Goal: Task Accomplishment & Management: Manage account settings

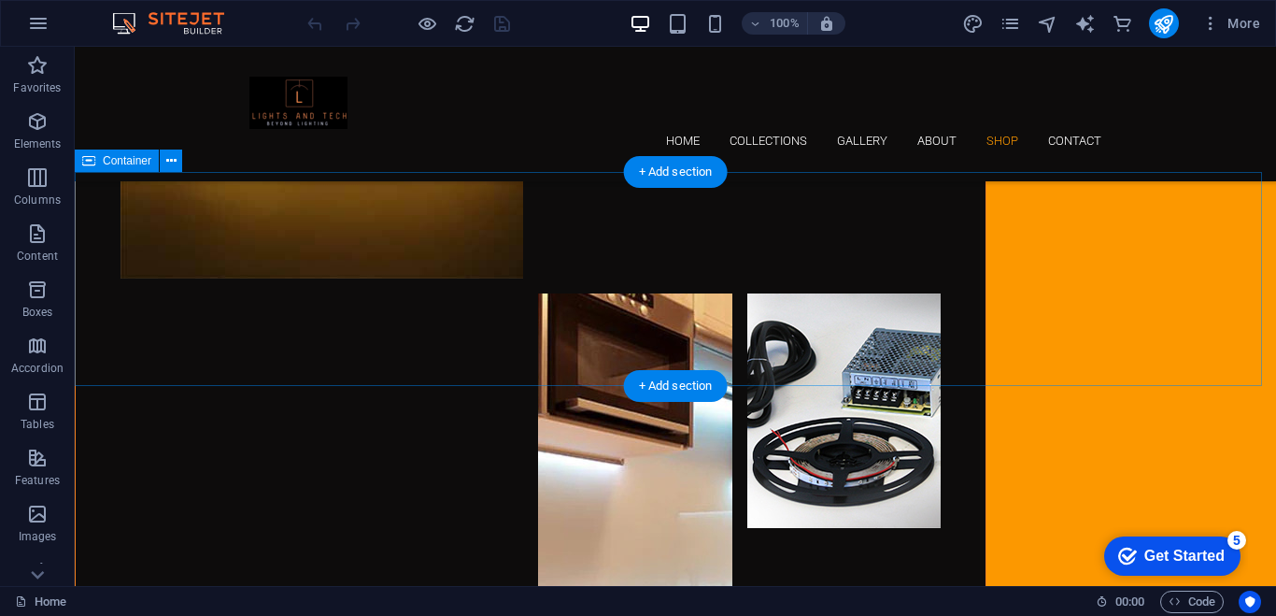
scroll to position [5653, 0]
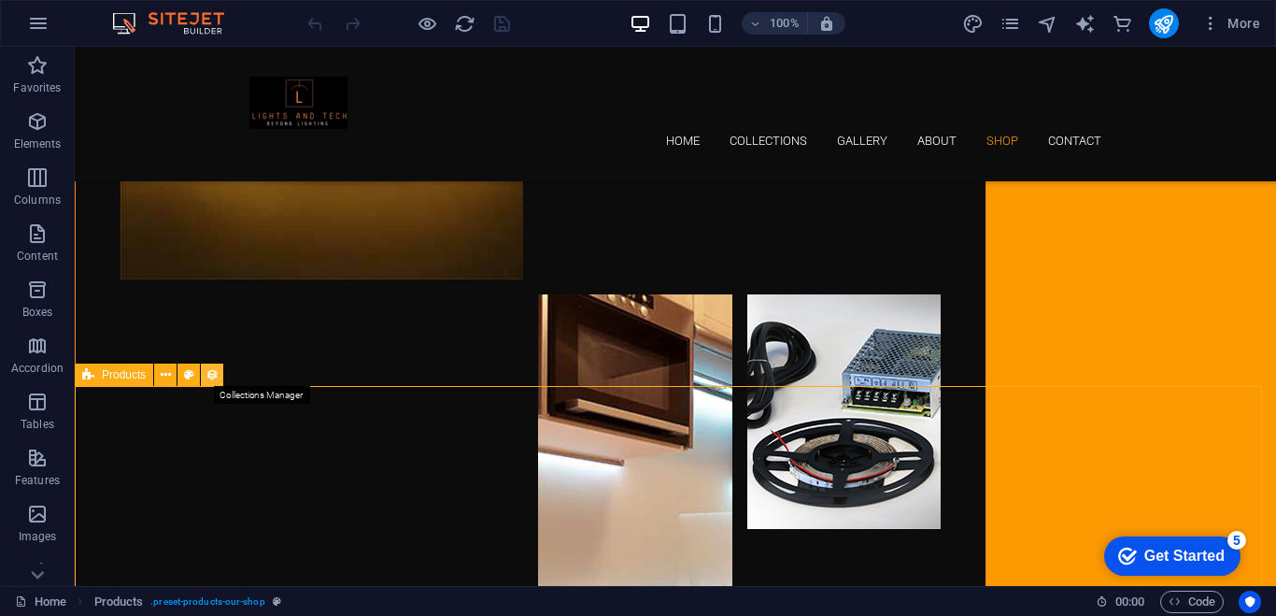
click at [208, 377] on icon at bounding box center [212, 375] width 13 height 20
select select "createdAt_DESC"
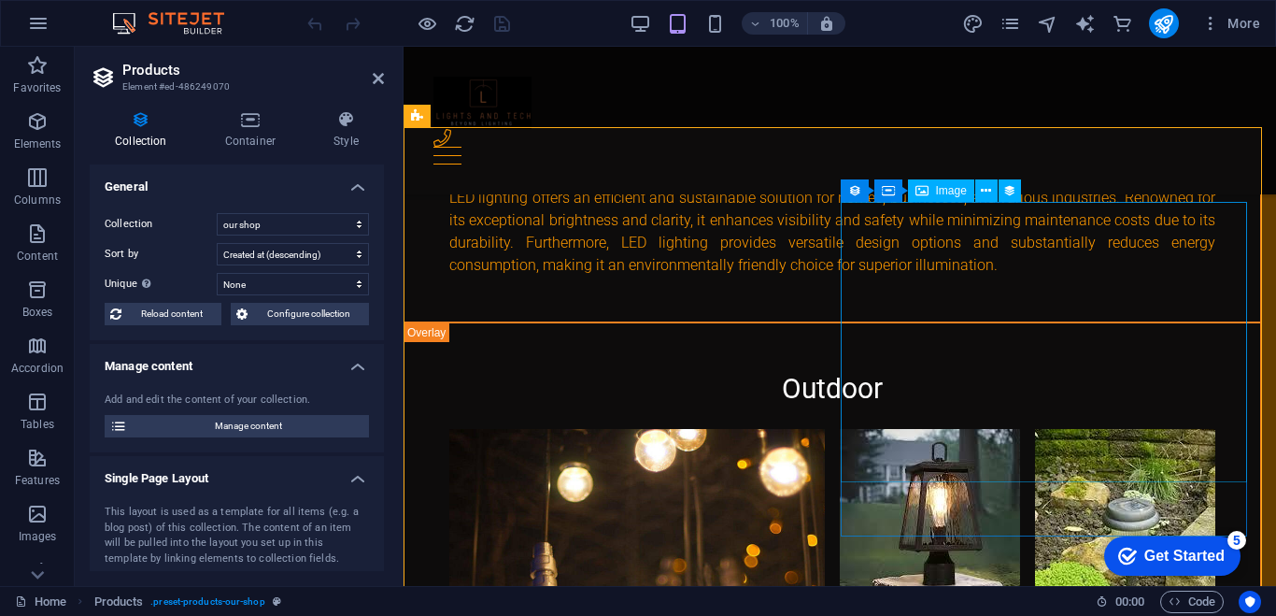
scroll to position [5757, 0]
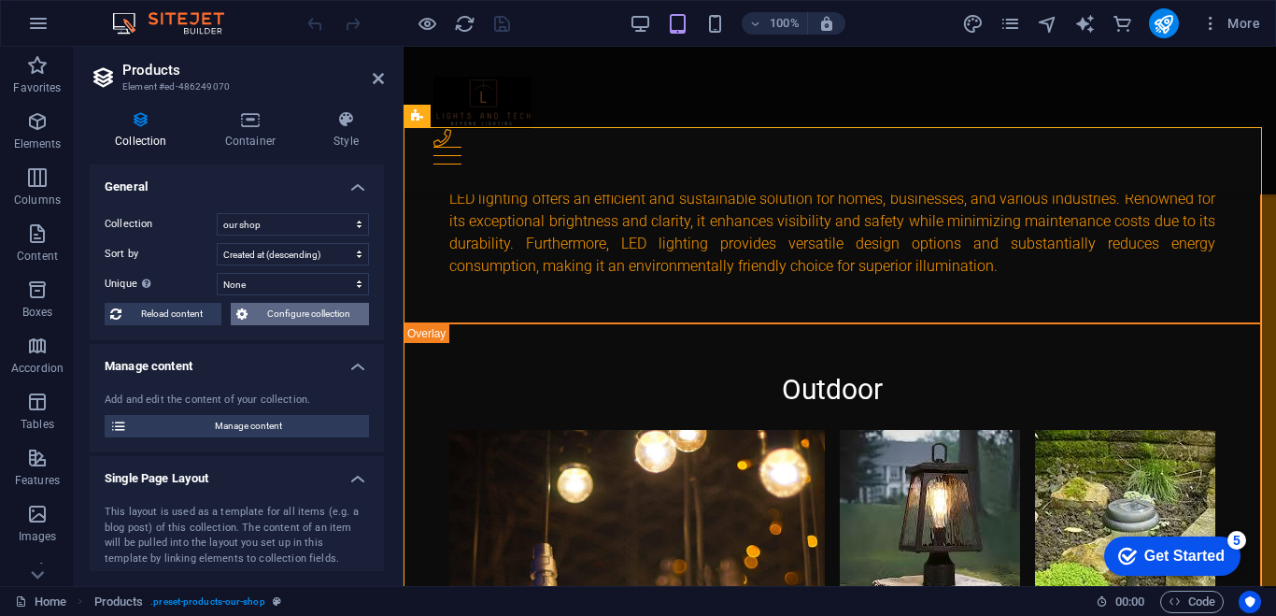
click at [309, 314] on span "Configure collection" at bounding box center [308, 314] width 110 height 22
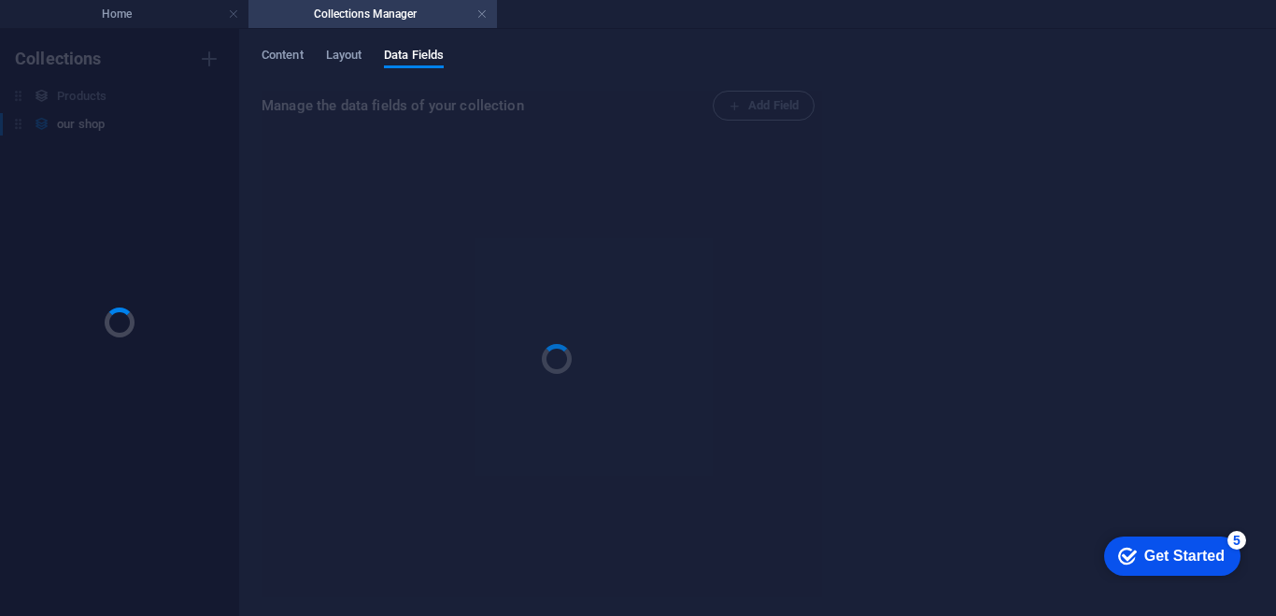
scroll to position [0, 0]
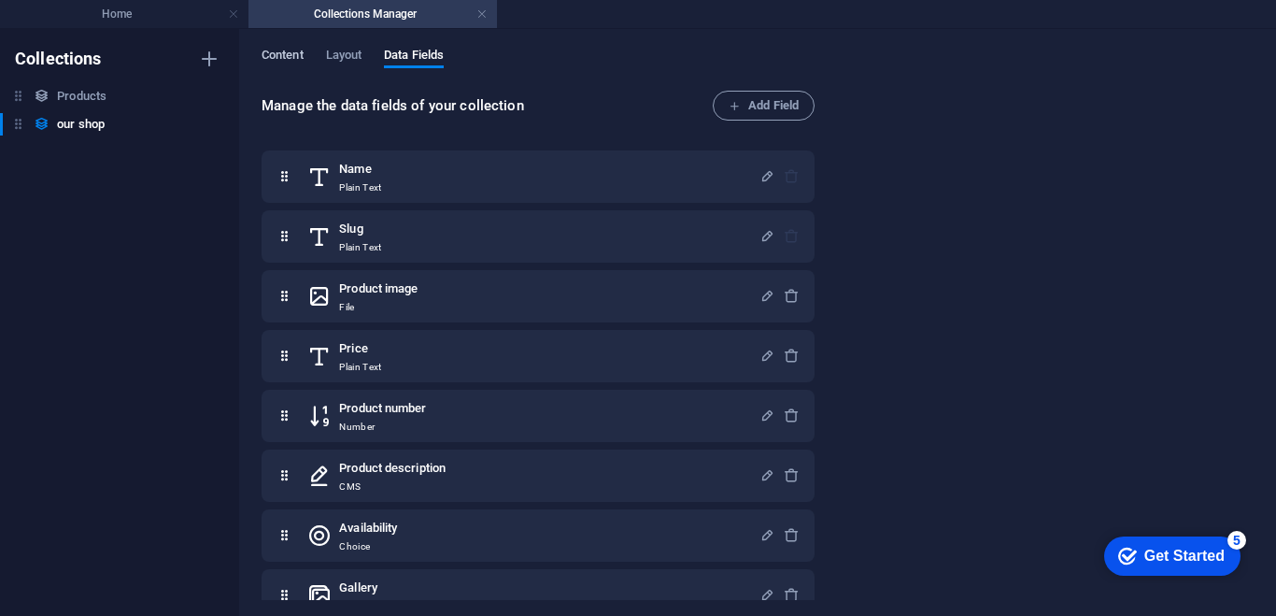
click at [293, 55] on span "Content" at bounding box center [283, 57] width 42 height 26
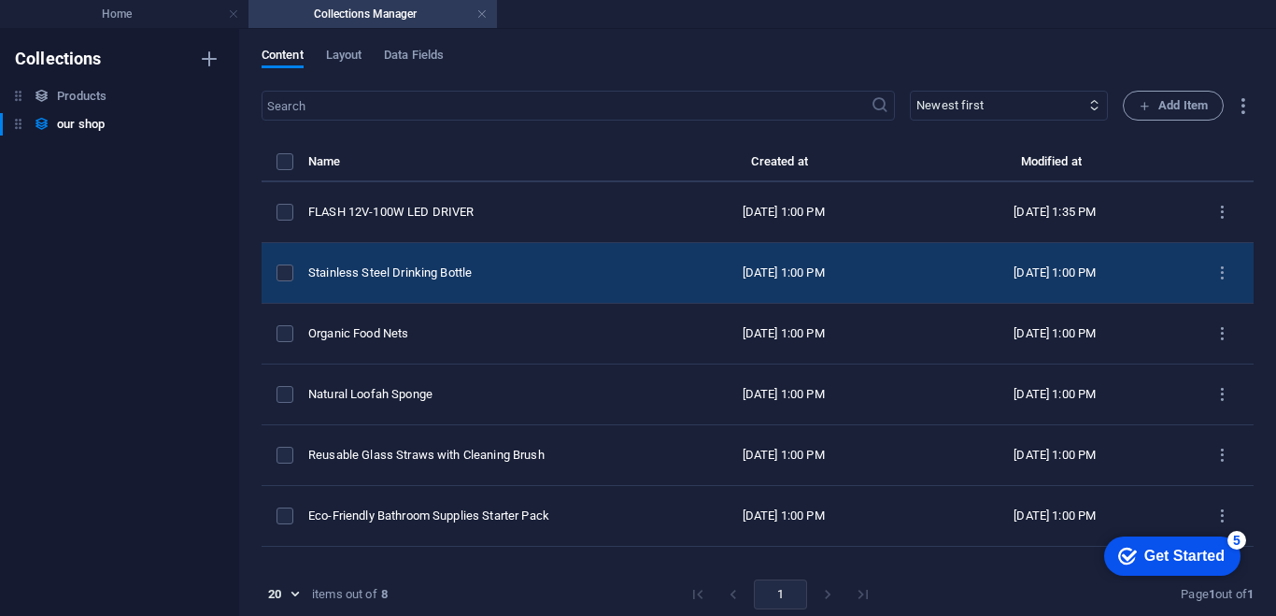
click at [506, 270] on div "Stainless Steel Drinking Bottle" at bounding box center [470, 272] width 324 height 17
select select "In stock"
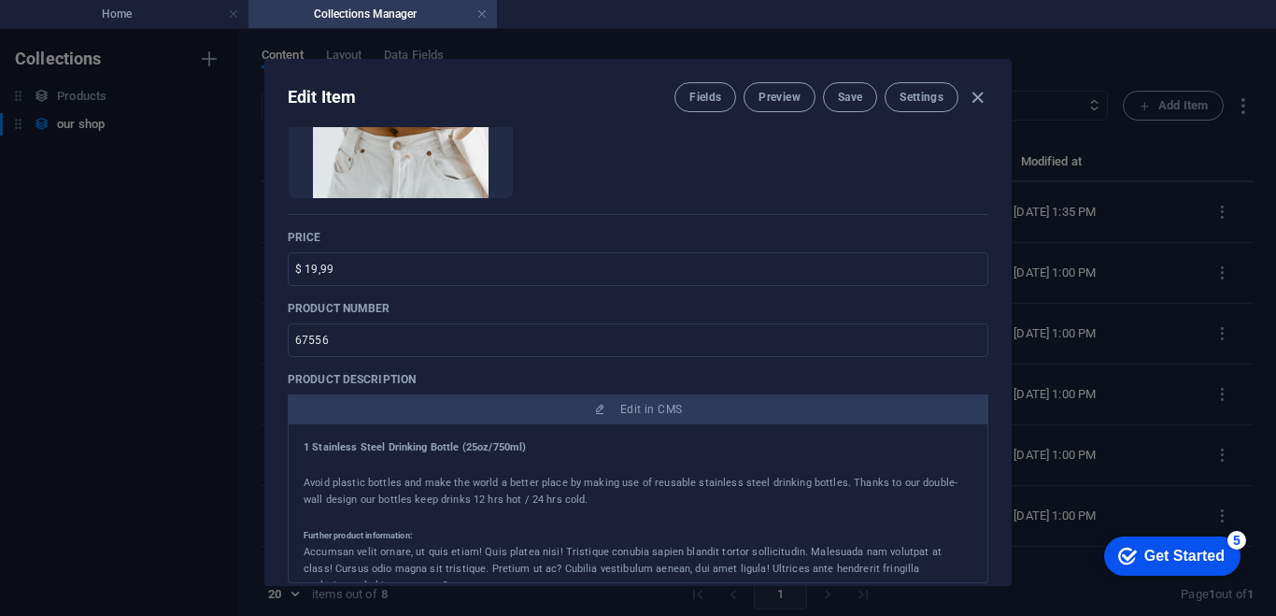
scroll to position [426, 0]
